Goal: Browse casually

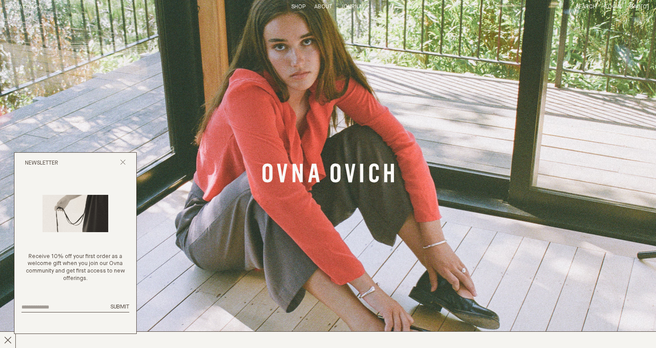
click at [299, 6] on link "Shop" at bounding box center [299, 7] width 14 height 6
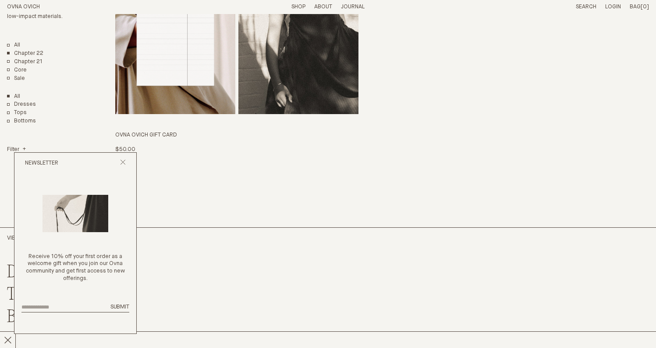
scroll to position [2094, 0]
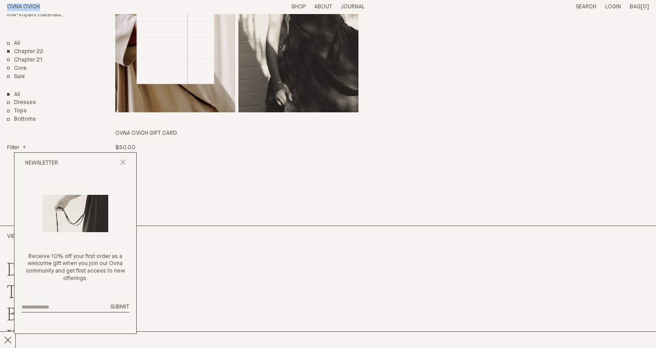
drag, startPoint x: 43, startPoint y: 8, endPoint x: 0, endPoint y: 6, distance: 43.0
click at [0, 6] on header "OVNA OVICH Menu T: $0.00 Shop About Story Materials Practices Journal Search Lo…" at bounding box center [328, 7] width 656 height 14
copy link "OVNA OVICH"
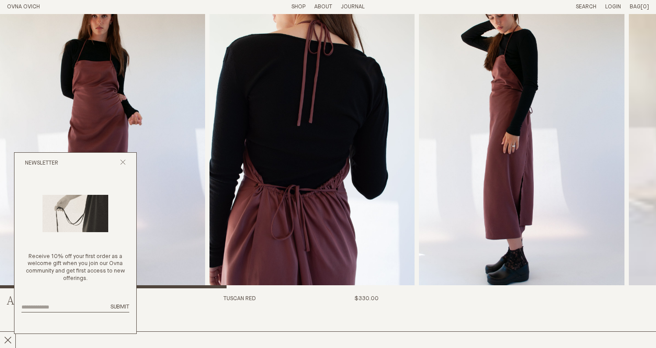
scroll to position [25, 0]
